Goal: Information Seeking & Learning: Learn about a topic

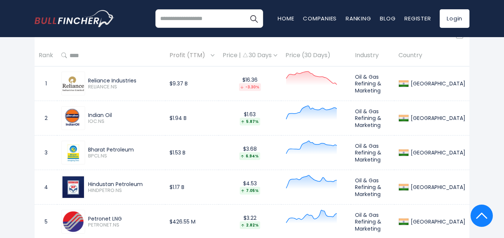
scroll to position [342, 0]
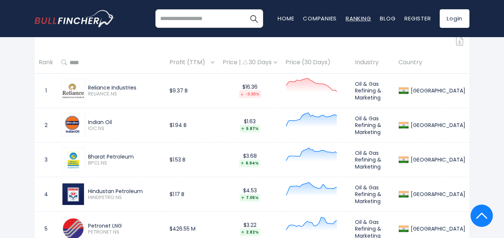
click at [359, 17] on link "Ranking" at bounding box center [358, 18] width 25 height 8
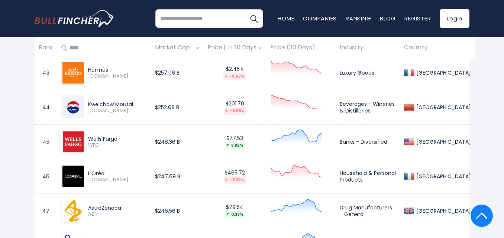
scroll to position [1813, 0]
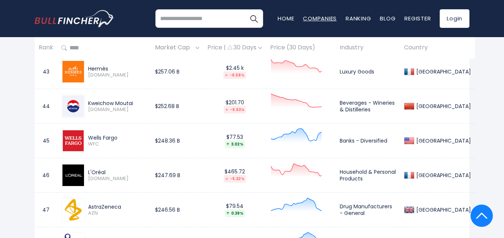
click at [324, 15] on link "Companies" at bounding box center [320, 18] width 34 height 8
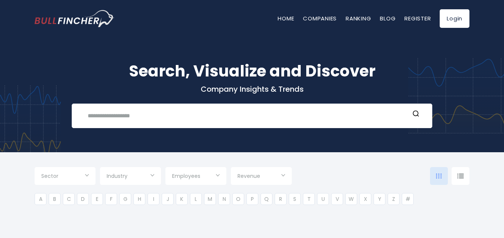
type input "***"
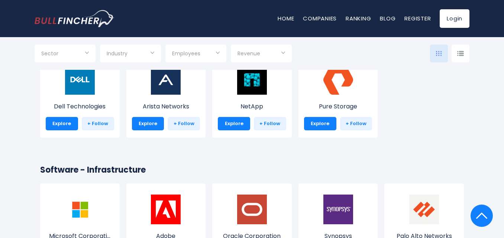
scroll to position [535, 0]
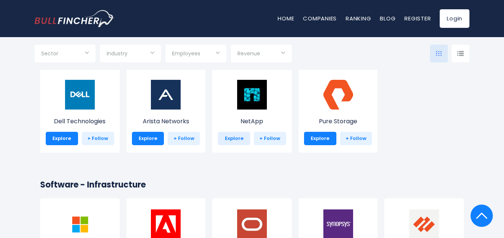
click at [239, 139] on link "Explore" at bounding box center [234, 138] width 32 height 13
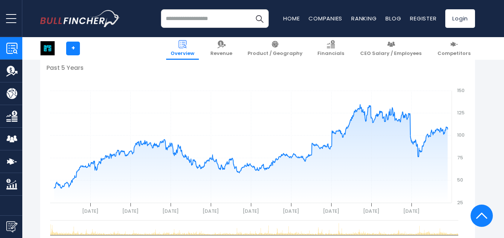
scroll to position [268, 0]
